Goal: Transaction & Acquisition: Purchase product/service

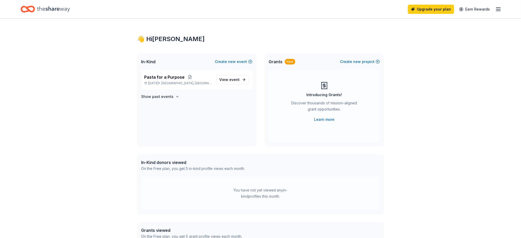
click at [52, 13] on icon "Home" at bounding box center [53, 9] width 33 height 11
click at [238, 79] on span "event" at bounding box center [234, 79] width 10 height 4
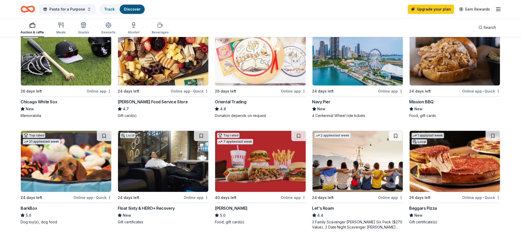
scroll to position [68, 0]
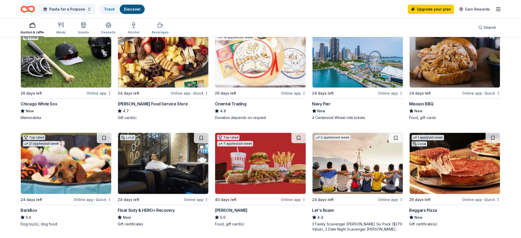
click at [54, 24] on div "Auction & raffle Meals Snacks Desserts Alcohol Beverages" at bounding box center [95, 28] width 148 height 17
click at [60, 25] on icon "button" at bounding box center [61, 25] width 6 height 6
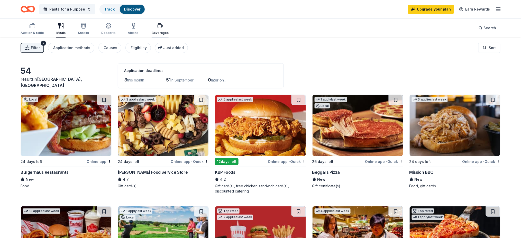
click at [158, 25] on icon "button" at bounding box center [160, 26] width 6 height 6
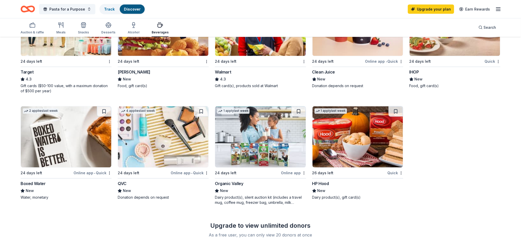
scroll to position [342, 0]
